Goal: Find specific page/section: Find specific page/section

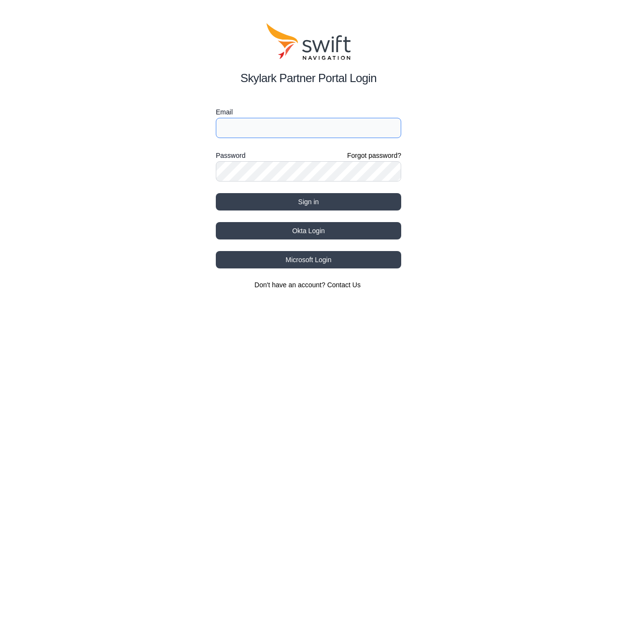
click at [266, 130] on input "Email" at bounding box center [308, 128] width 185 height 20
type input "[EMAIL_ADDRESS][DOMAIN_NAME]"
click at [216, 193] on button "Sign in" at bounding box center [308, 201] width 185 height 17
select select
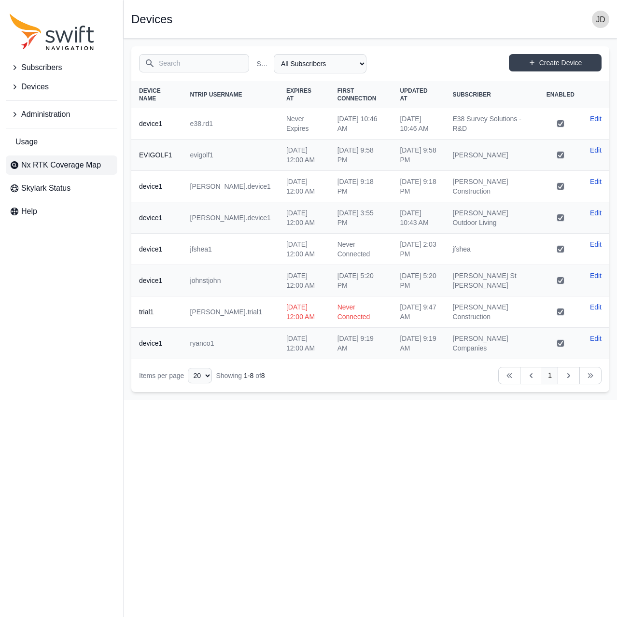
click at [100, 159] on span "Nx RTK Coverage Map" at bounding box center [61, 165] width 80 height 12
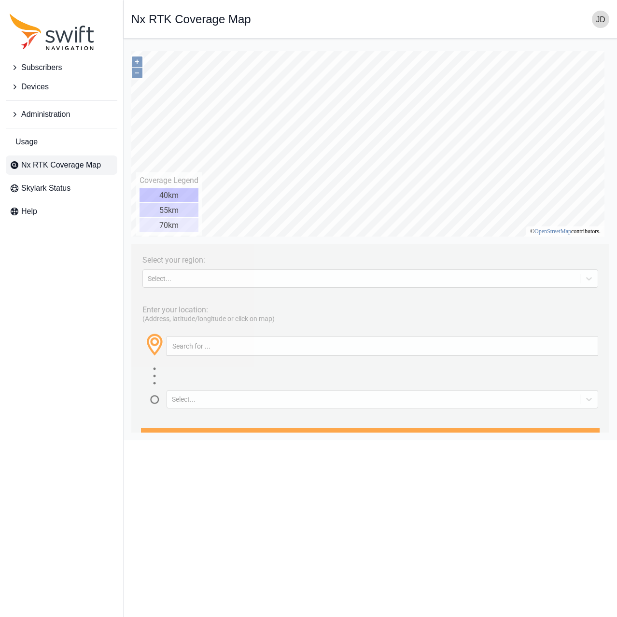
click at [66, 169] on span "Nx RTK Coverage Map" at bounding box center [61, 165] width 80 height 12
click at [269, 285] on div "Select..." at bounding box center [370, 278] width 456 height 18
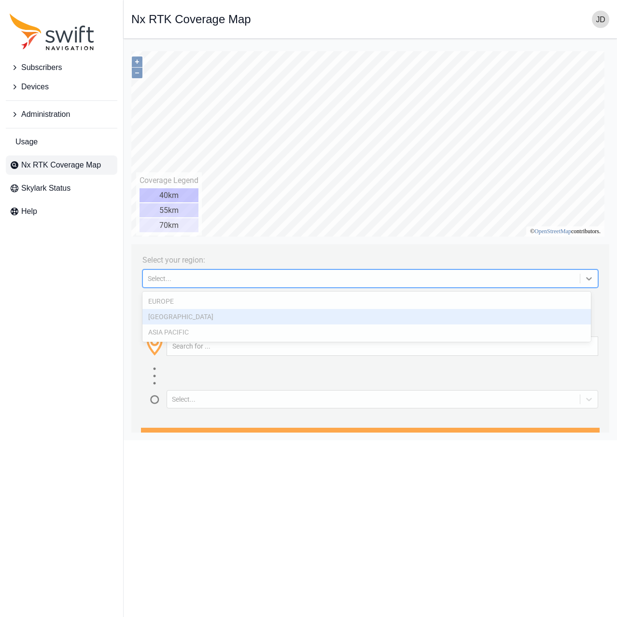
click at [258, 319] on div "[GEOGRAPHIC_DATA]" at bounding box center [366, 316] width 448 height 15
